Goal: Transaction & Acquisition: Book appointment/travel/reservation

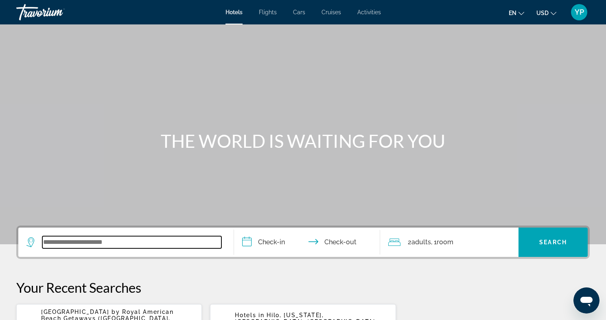
click at [108, 238] on input "Search widget" at bounding box center [131, 242] width 179 height 12
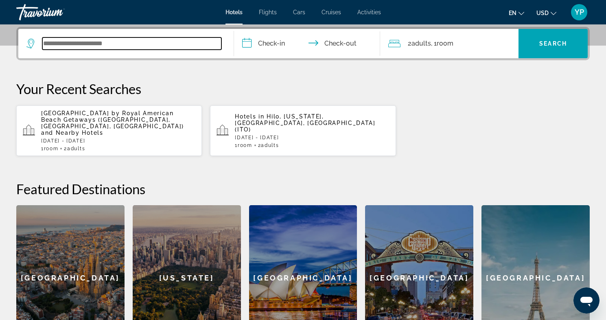
scroll to position [199, 0]
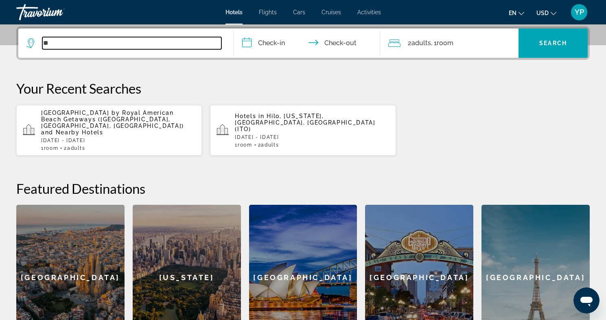
type input "*"
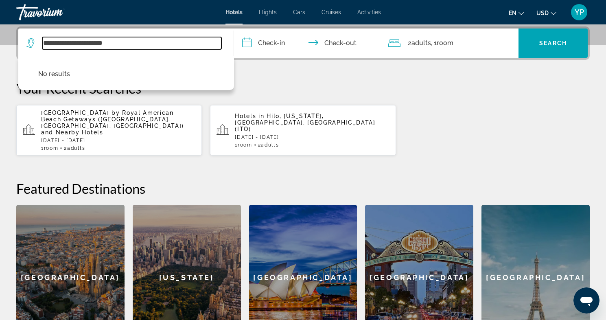
drag, startPoint x: 71, startPoint y: 43, endPoint x: 2, endPoint y: 31, distance: 70.3
click at [3, 32] on div "**********" at bounding box center [303, 188] width 606 height 324
click at [93, 42] on input "**********" at bounding box center [131, 43] width 179 height 12
drag, startPoint x: 133, startPoint y: 48, endPoint x: 4, endPoint y: 48, distance: 129.8
click at [4, 48] on div "**********" at bounding box center [303, 188] width 606 height 324
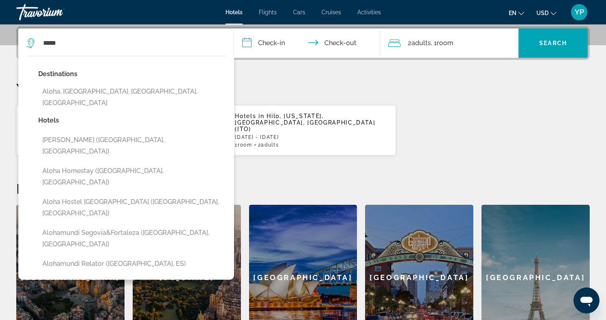
click at [4, 48] on div "**********" at bounding box center [303, 188] width 606 height 324
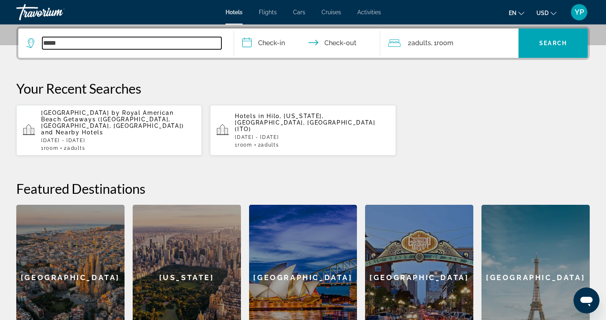
click at [87, 39] on input "*****" at bounding box center [131, 43] width 179 height 12
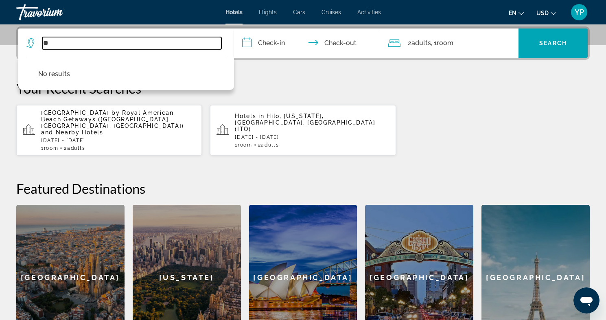
type input "*"
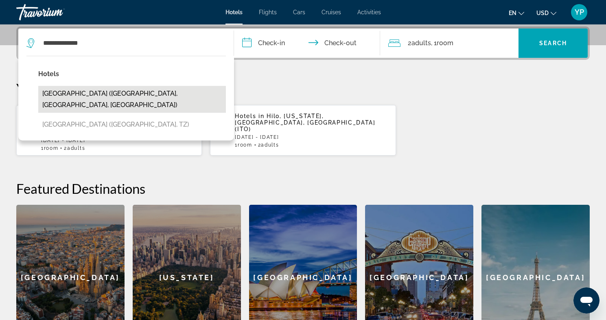
click at [100, 91] on button "Waikiki Resort Hotel (Honolulu, HI, US)" at bounding box center [132, 99] width 188 height 27
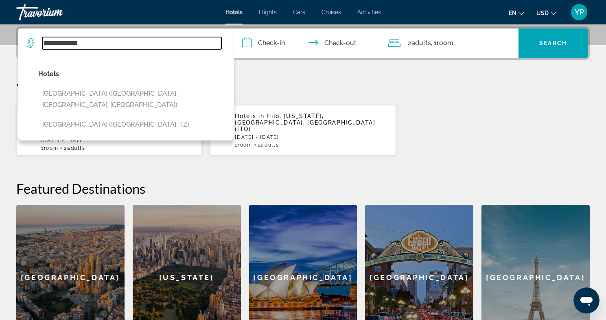
type input "**********"
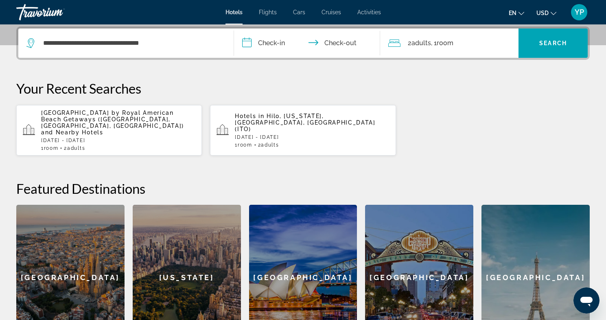
click at [278, 44] on input "**********" at bounding box center [309, 44] width 150 height 32
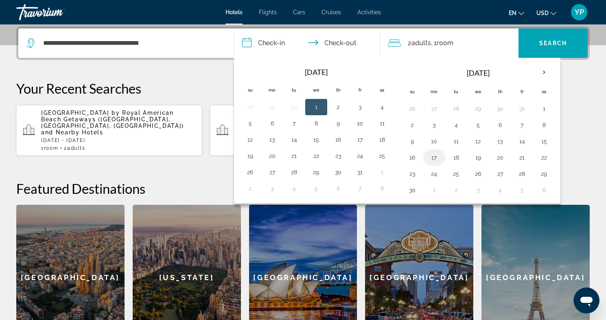
click at [437, 155] on button "17" at bounding box center [434, 157] width 13 height 11
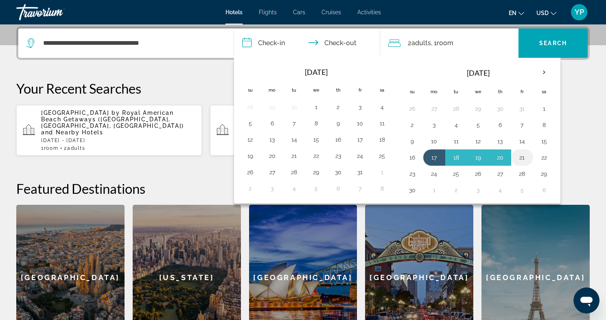
click at [519, 157] on button "21" at bounding box center [522, 157] width 13 height 11
type input "**********"
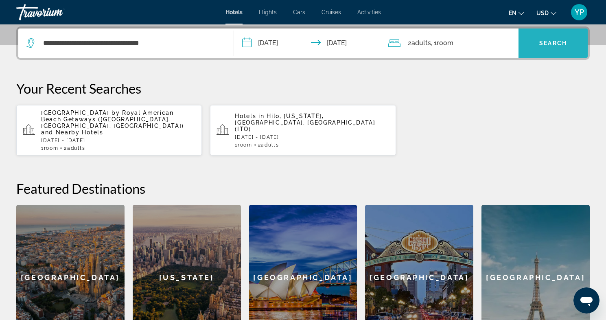
click at [558, 40] on span "Search" at bounding box center [553, 43] width 28 height 7
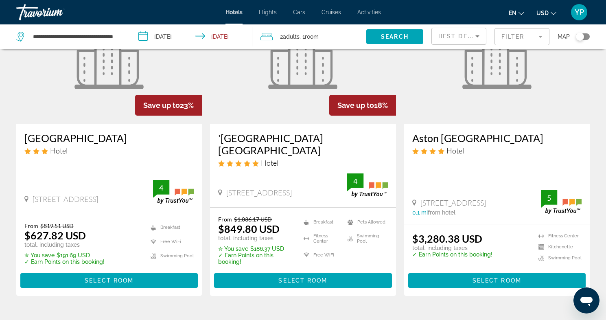
scroll to position [85, 0]
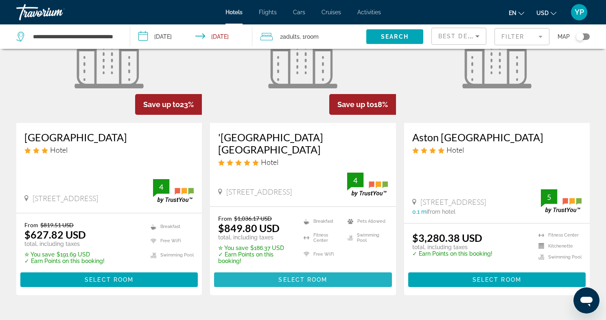
click at [326, 270] on span "Main content" at bounding box center [302, 280] width 177 height 20
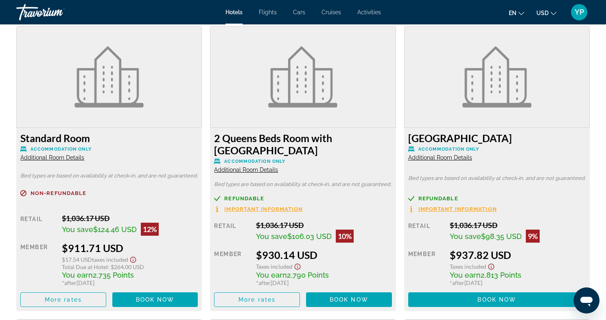
scroll to position [1426, 0]
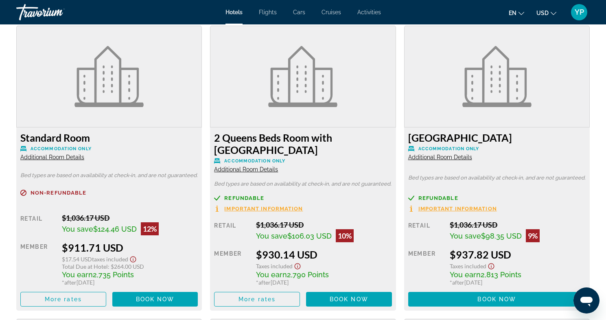
click at [459, 157] on span "Additional Room Details" at bounding box center [440, 157] width 64 height 7
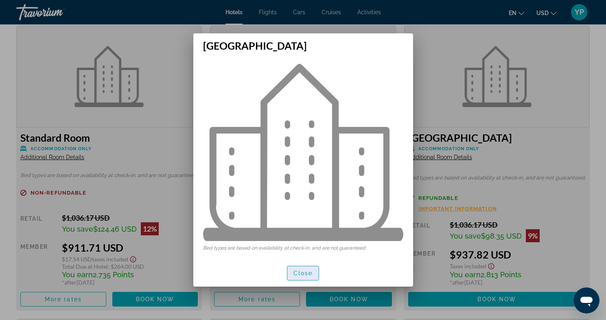
click at [297, 273] on span "Close" at bounding box center [303, 273] width 20 height 7
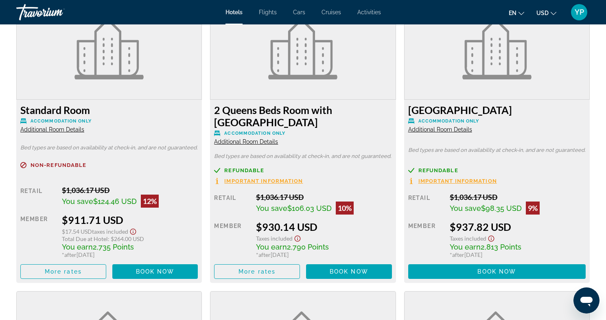
scroll to position [1454, 0]
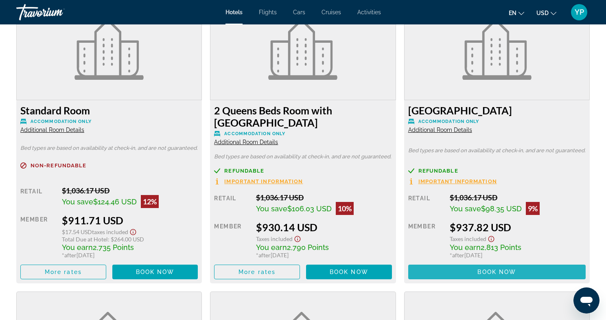
click at [494, 271] on span "Book now" at bounding box center [496, 272] width 39 height 7
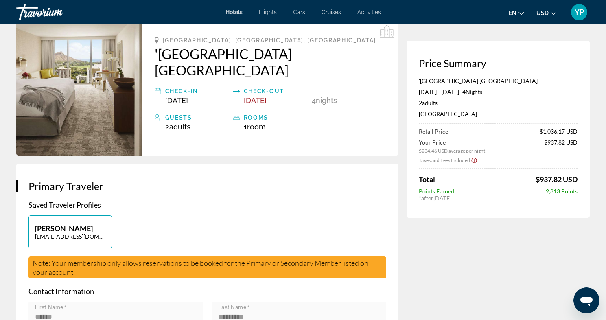
scroll to position [46, 0]
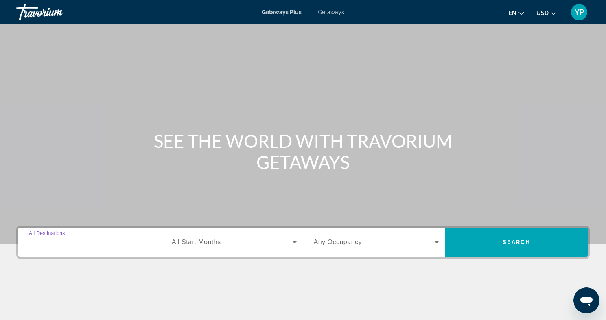
click at [80, 246] on input "Destination All Destinations" at bounding box center [91, 243] width 125 height 10
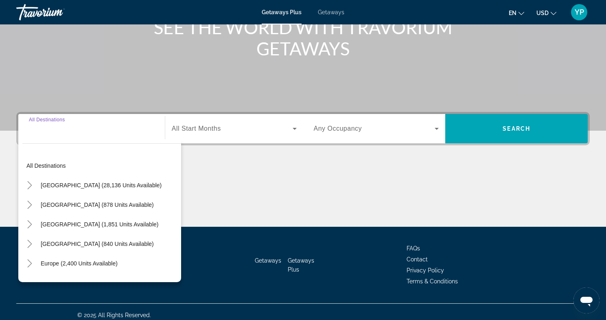
scroll to position [120, 0]
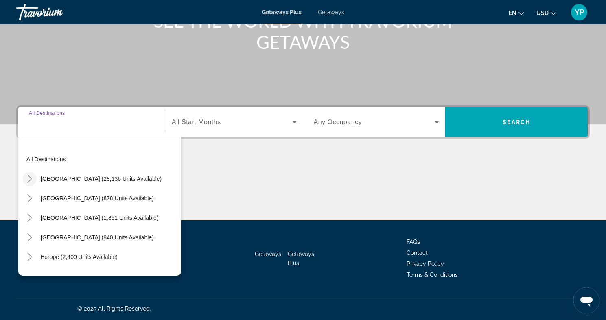
click at [29, 179] on icon "Toggle United States (28,136 units available)" at bounding box center [30, 179] width 8 height 8
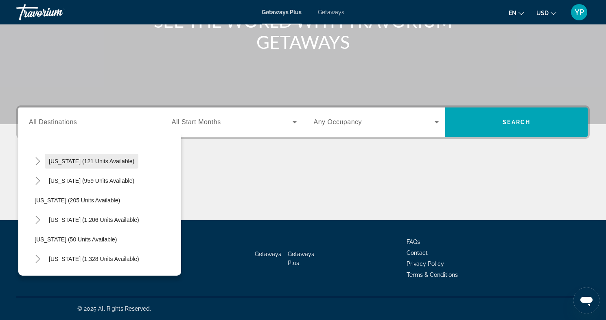
scroll to position [489, 0]
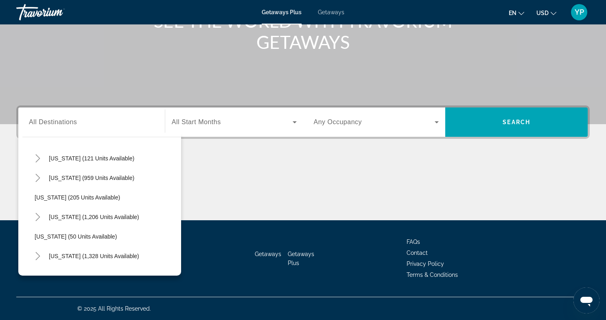
click at [76, 123] on span "All Destinations" at bounding box center [53, 121] width 48 height 7
click at [76, 123] on input "Destination All Destinations" at bounding box center [91, 123] width 125 height 10
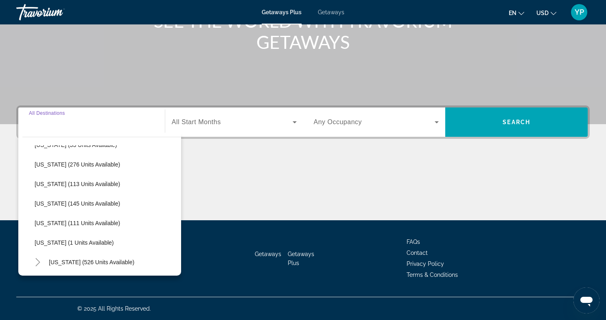
scroll to position [0, 0]
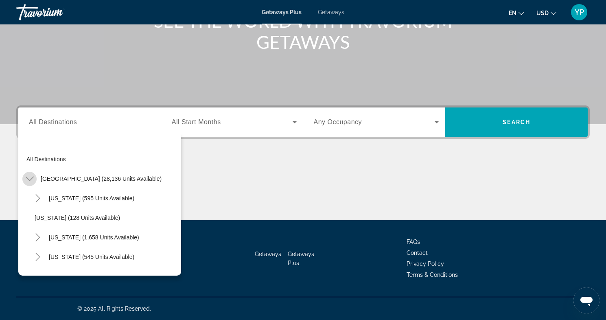
click at [28, 180] on icon "Toggle United States (28,136 units available)" at bounding box center [30, 179] width 8 height 8
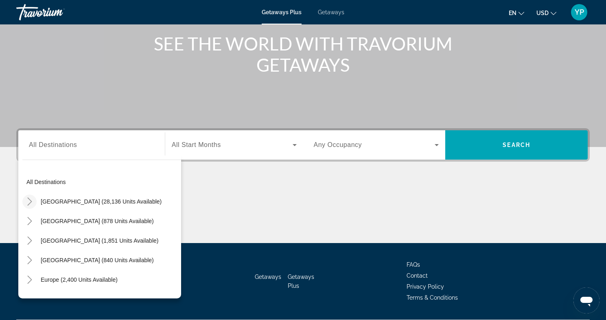
click at [28, 200] on icon "Toggle United States (28,136 units available)" at bounding box center [30, 201] width 8 height 8
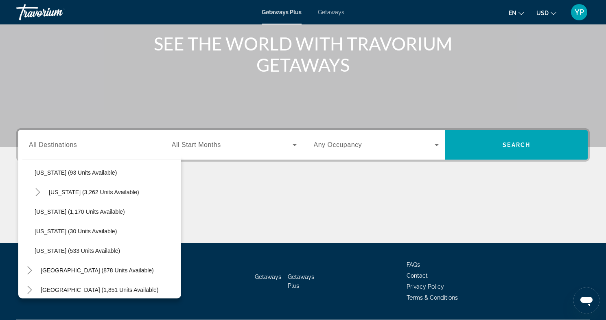
scroll to position [678, 0]
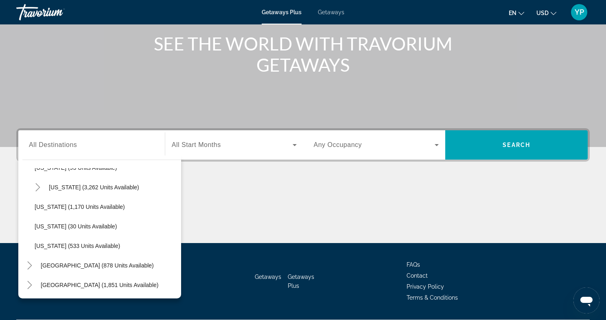
click at [333, 11] on span "Getaways" at bounding box center [331, 12] width 26 height 7
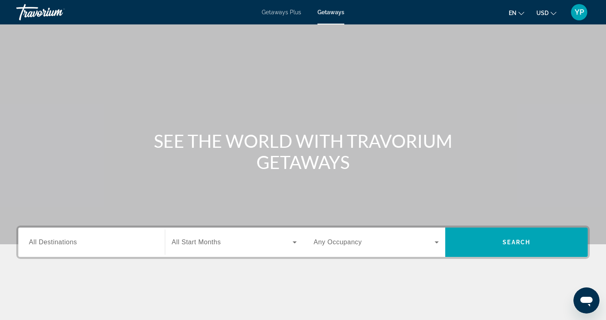
click at [81, 230] on div "Destination All Destinations" at bounding box center [91, 241] width 138 height 29
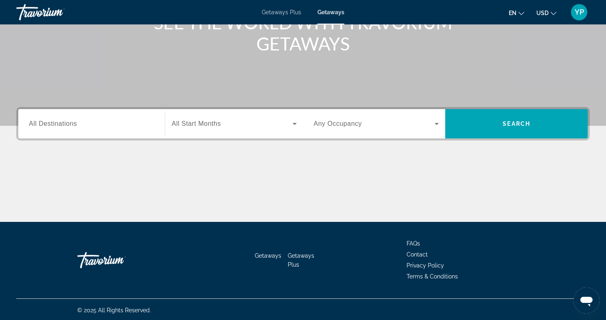
scroll to position [120, 0]
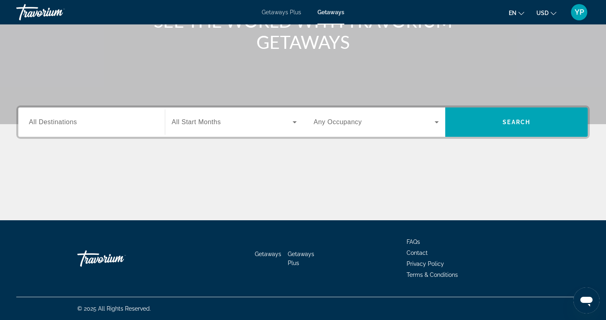
click at [98, 124] on input "Destination All Destinations" at bounding box center [91, 123] width 125 height 10
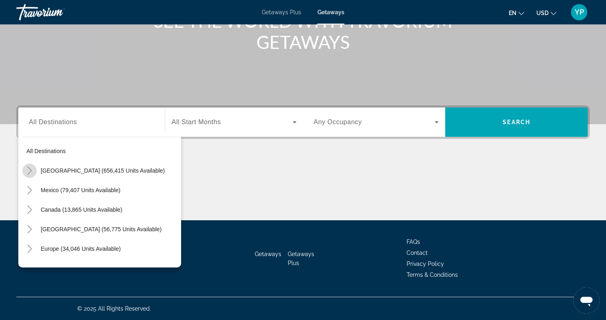
click at [31, 168] on icon "Toggle United States (656,415 units available)" at bounding box center [30, 170] width 8 height 8
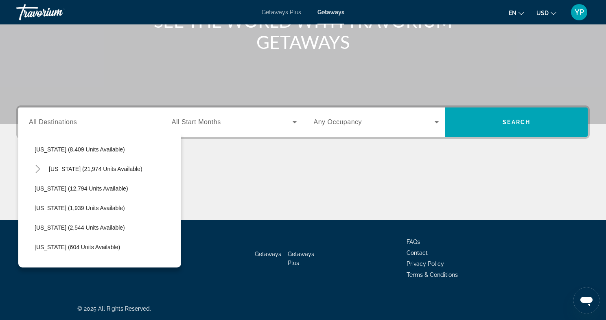
scroll to position [196, 0]
click at [292, 7] on div "Getaways Plus Getaways en English Español Français Italiano Português русский U…" at bounding box center [303, 12] width 606 height 21
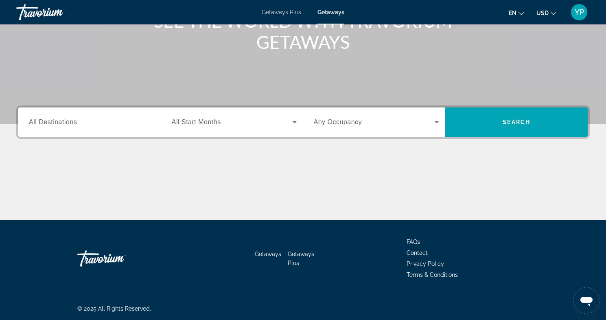
click at [287, 10] on span "Getaways Plus" at bounding box center [281, 12] width 39 height 7
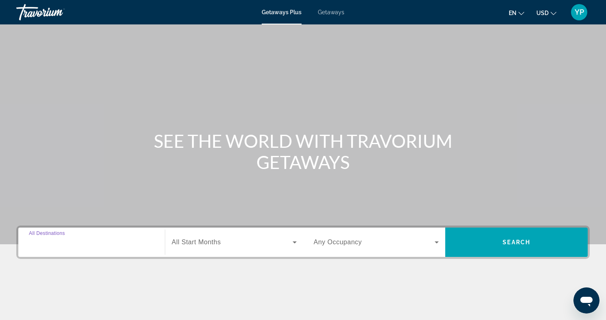
click at [98, 240] on input "Destination All Destinations" at bounding box center [91, 243] width 125 height 10
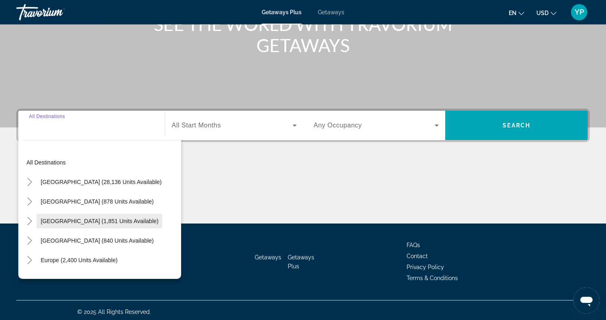
scroll to position [120, 0]
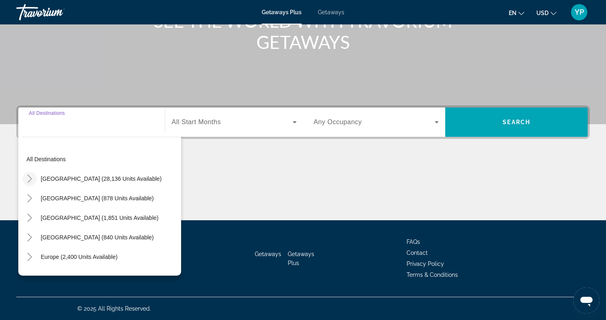
click at [26, 179] on icon "Toggle United States (28,136 units available)" at bounding box center [30, 179] width 8 height 8
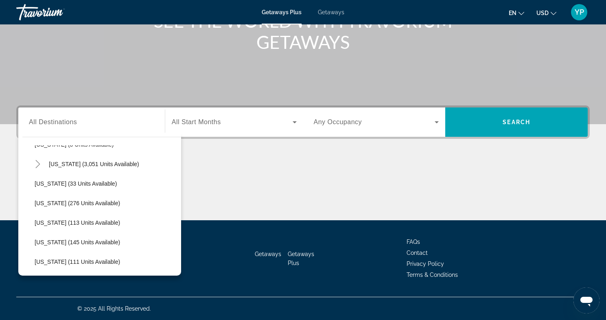
scroll to position [132, 0]
click at [327, 11] on span "Getaways" at bounding box center [331, 12] width 26 height 7
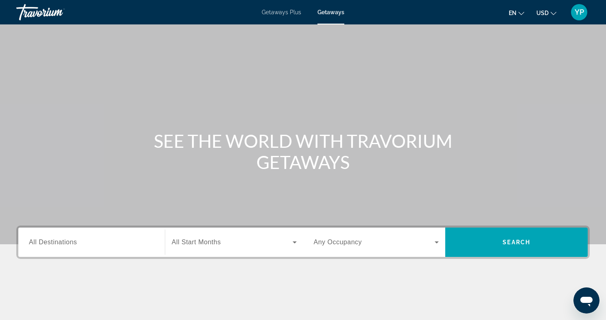
click at [100, 248] on div "Search widget" at bounding box center [91, 242] width 125 height 23
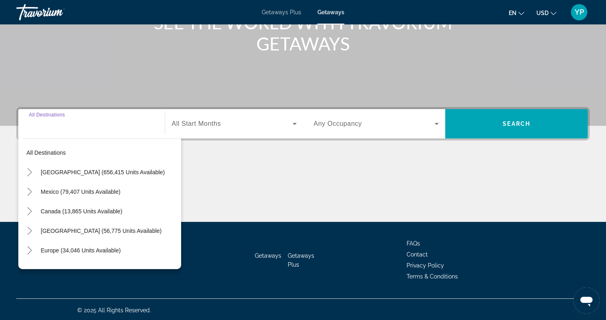
scroll to position [120, 0]
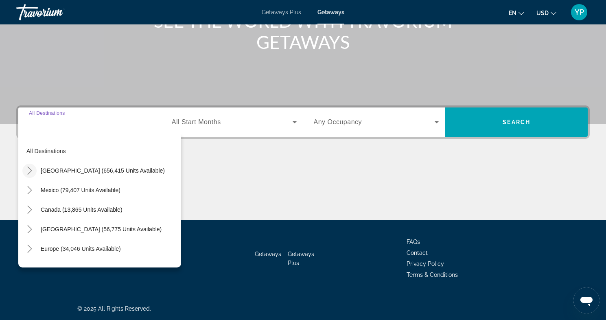
click at [26, 174] on icon "Toggle United States (656,415 units available)" at bounding box center [30, 170] width 8 height 8
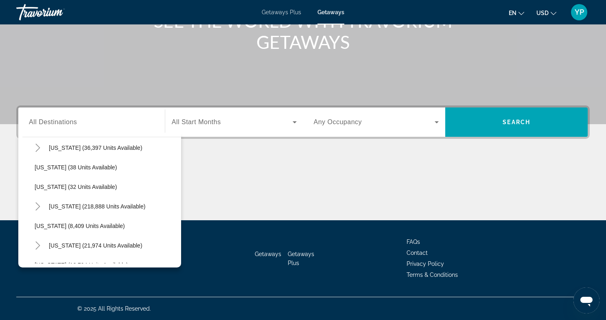
scroll to position [122, 0]
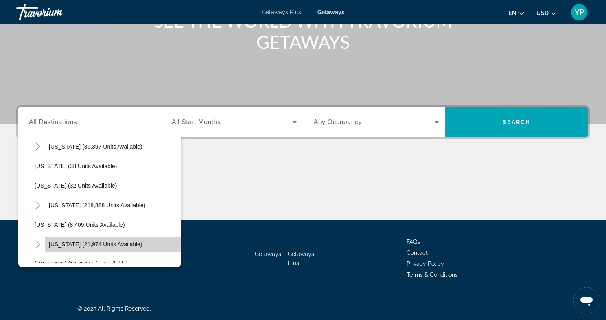
click at [64, 242] on span "[US_STATE] (21,974 units available)" at bounding box center [96, 244] width 94 height 7
type input "**********"
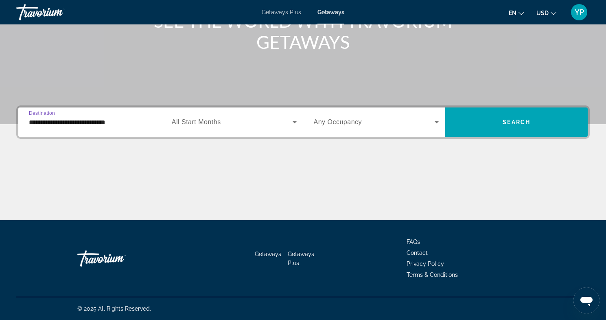
click at [251, 122] on span "Search widget" at bounding box center [232, 122] width 121 height 10
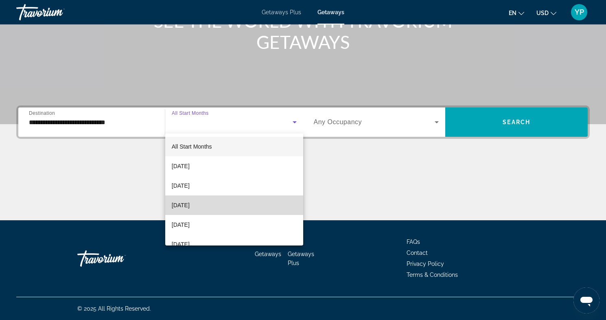
click at [190, 202] on span "[DATE]" at bounding box center [181, 205] width 18 height 10
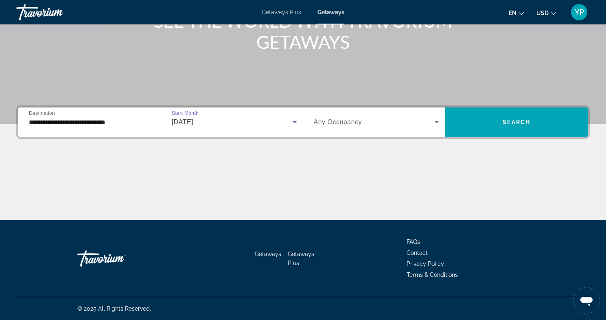
click at [427, 125] on span "Search widget" at bounding box center [374, 122] width 121 height 10
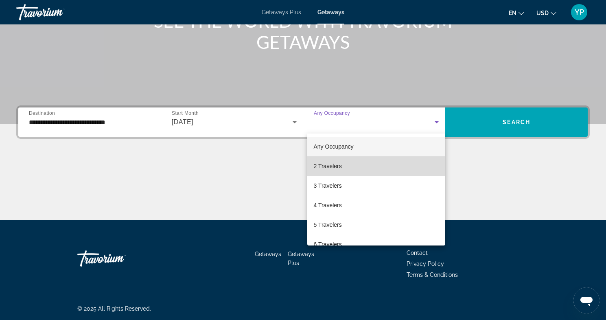
click at [354, 162] on mat-option "2 Travelers" at bounding box center [376, 166] width 138 height 20
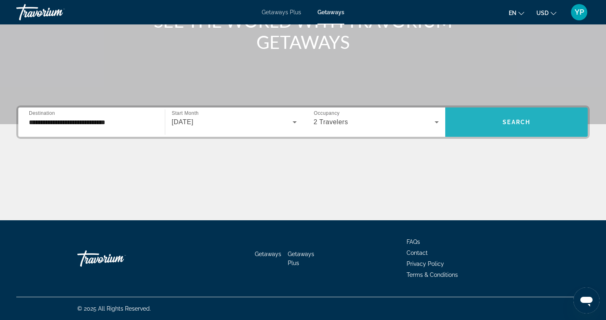
click at [542, 119] on span "Search widget" at bounding box center [516, 122] width 142 height 20
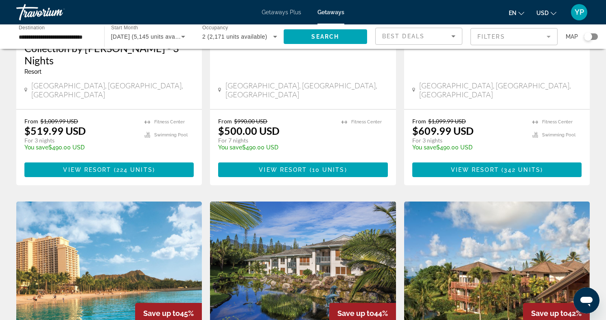
scroll to position [199, 0]
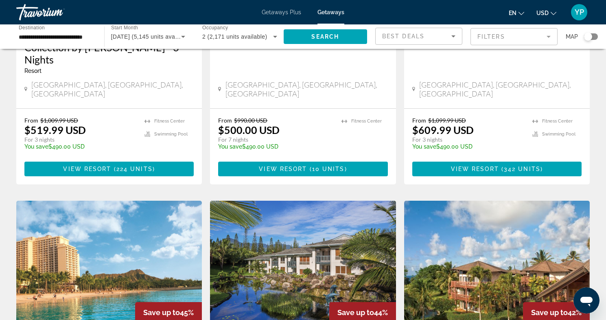
click at [547, 37] on mat-form-field "Filters" at bounding box center [513, 36] width 87 height 17
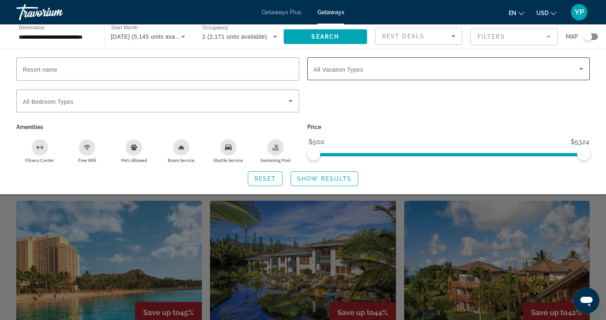
click at [507, 79] on div "Search widget" at bounding box center [449, 68] width 270 height 23
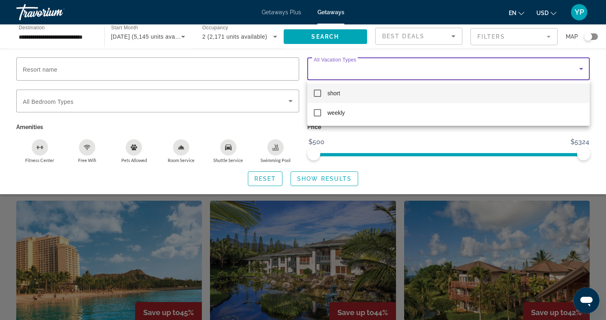
click at [424, 140] on div at bounding box center [303, 160] width 606 height 320
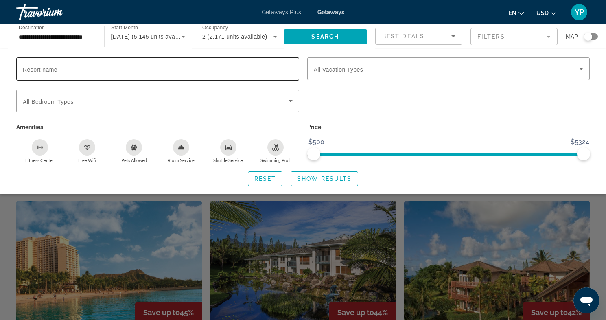
click at [57, 70] on span "Resort name" at bounding box center [40, 69] width 35 height 7
click at [57, 70] on input "Resort name" at bounding box center [158, 69] width 270 height 10
type input "*********"
click at [315, 37] on span "Search" at bounding box center [325, 36] width 28 height 7
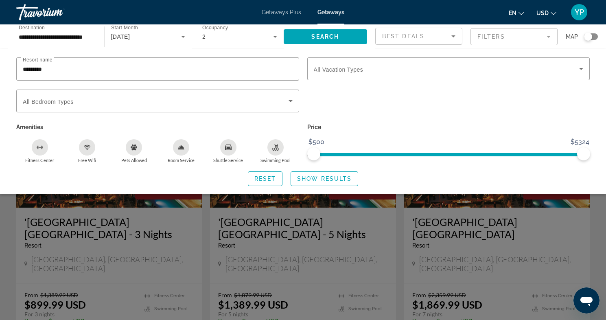
click at [148, 85] on div "Search widget" at bounding box center [157, 85] width 283 height 9
click at [145, 96] on span "Search widget" at bounding box center [156, 101] width 266 height 10
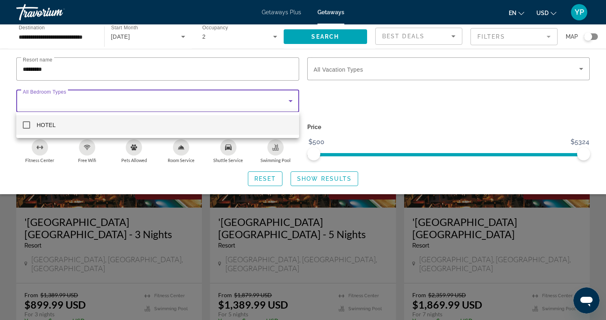
click at [144, 123] on mat-option "HOTEL" at bounding box center [157, 125] width 283 height 20
click at [327, 36] on div at bounding box center [303, 160] width 606 height 320
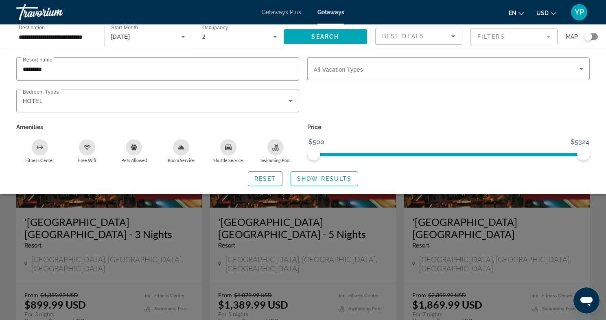
click at [168, 244] on div "Search widget" at bounding box center [303, 221] width 606 height 198
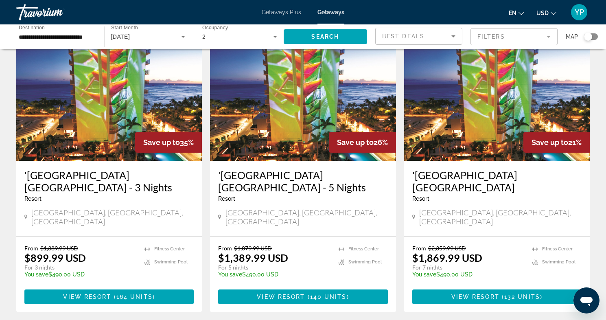
scroll to position [51, 0]
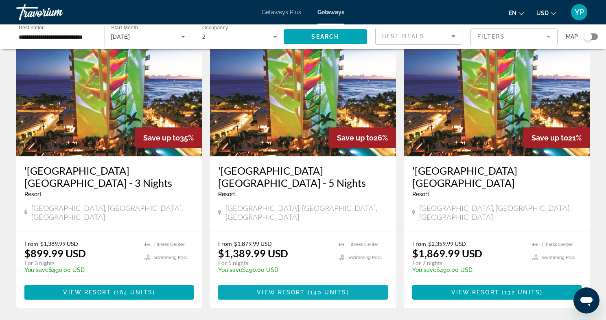
click at [253, 282] on span "Main content" at bounding box center [302, 292] width 169 height 20
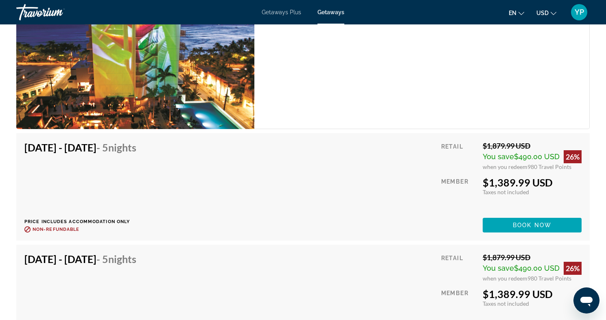
scroll to position [1440, 0]
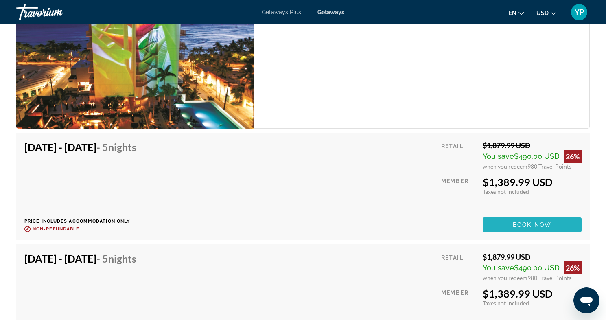
click at [536, 225] on span "Book now" at bounding box center [532, 224] width 39 height 7
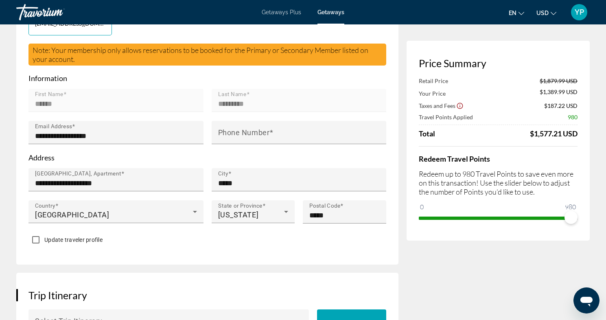
scroll to position [240, 0]
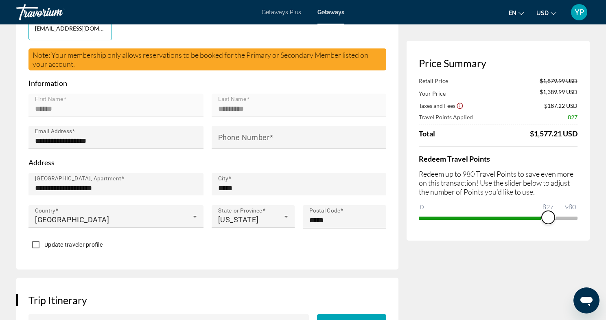
drag, startPoint x: 571, startPoint y: 222, endPoint x: 539, endPoint y: 220, distance: 31.4
click at [542, 220] on span "ngx-slider" at bounding box center [548, 217] width 13 height 13
drag, startPoint x: 539, startPoint y: 220, endPoint x: 498, endPoint y: 219, distance: 41.1
click at [523, 219] on span "ngx-slider" at bounding box center [529, 217] width 13 height 13
drag, startPoint x: 498, startPoint y: 219, endPoint x: 467, endPoint y: 219, distance: 30.9
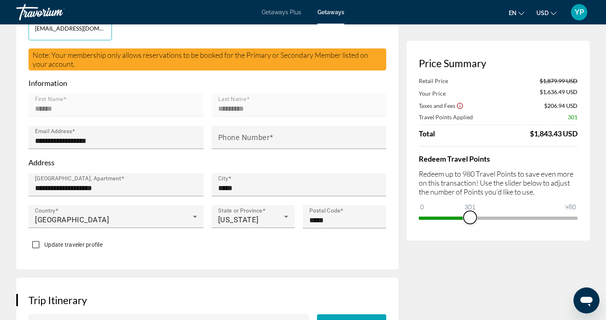
click at [467, 219] on span "ngx-slider" at bounding box center [470, 217] width 13 height 13
drag, startPoint x: 463, startPoint y: 218, endPoint x: 545, endPoint y: 216, distance: 82.6
click at [545, 216] on span "ngx-slider" at bounding box center [543, 217] width 13 height 13
drag, startPoint x: 548, startPoint y: 216, endPoint x: 581, endPoint y: 216, distance: 32.6
click at [581, 216] on div "Price Summary Retail Price $1,879.99 USD Your Price $1,475.99 USD Taxes and Fee…" at bounding box center [498, 141] width 183 height 200
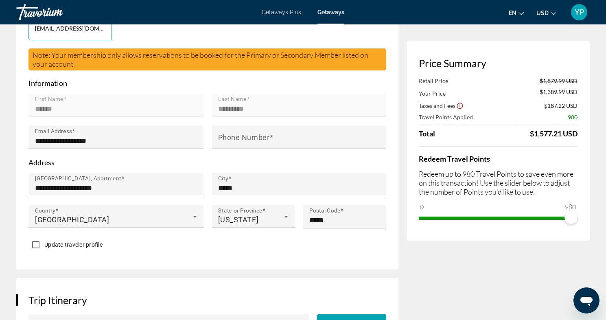
click at [290, 13] on span "Getaways Plus" at bounding box center [281, 12] width 39 height 7
